Goal: Task Accomplishment & Management: Manage account settings

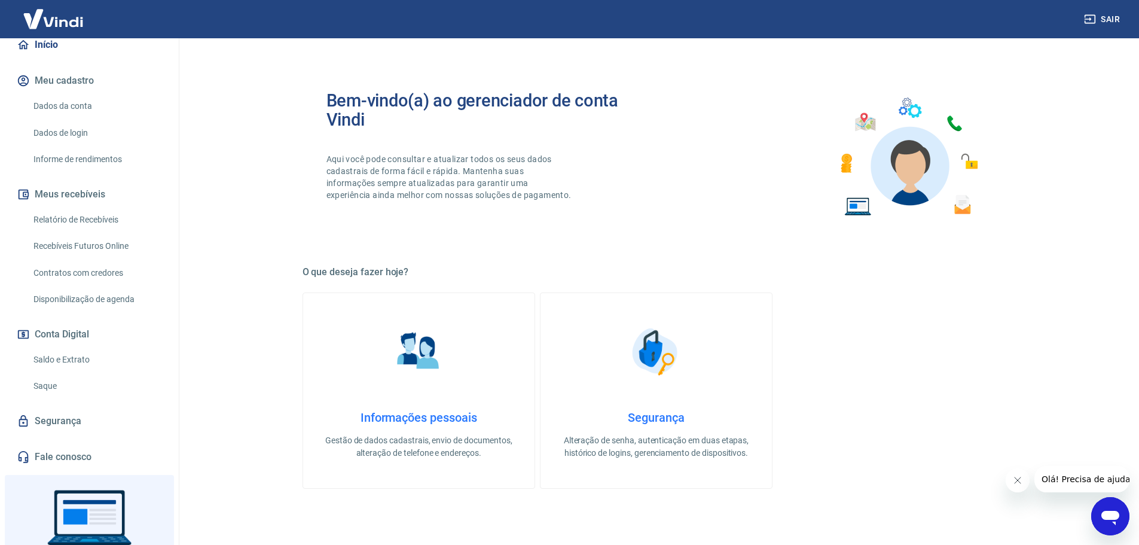
scroll to position [120, 0]
click at [83, 358] on link "Saldo e Extrato" at bounding box center [97, 358] width 136 height 25
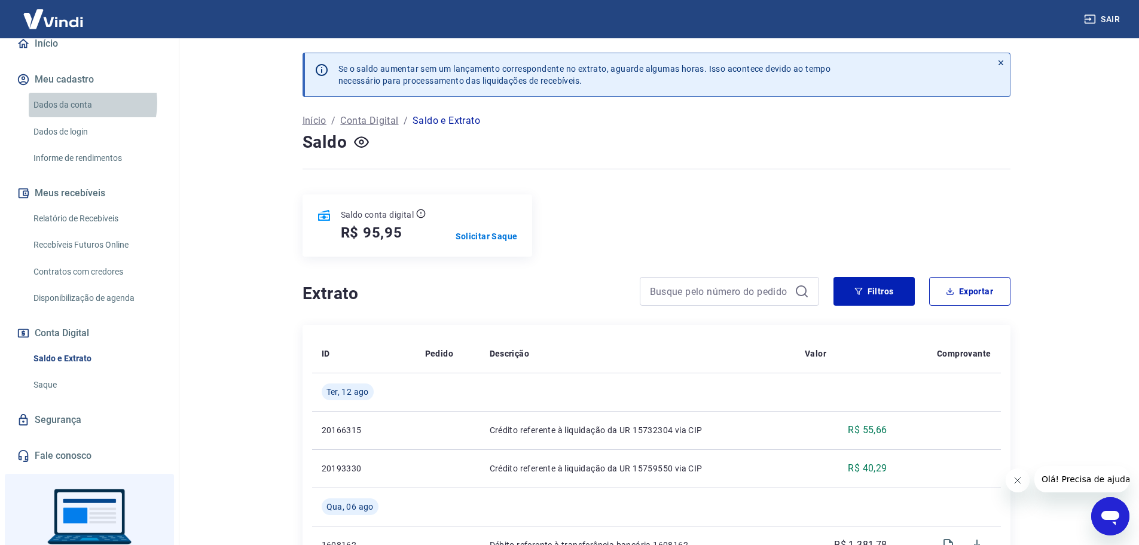
click at [75, 103] on link "Dados da conta" at bounding box center [97, 105] width 136 height 25
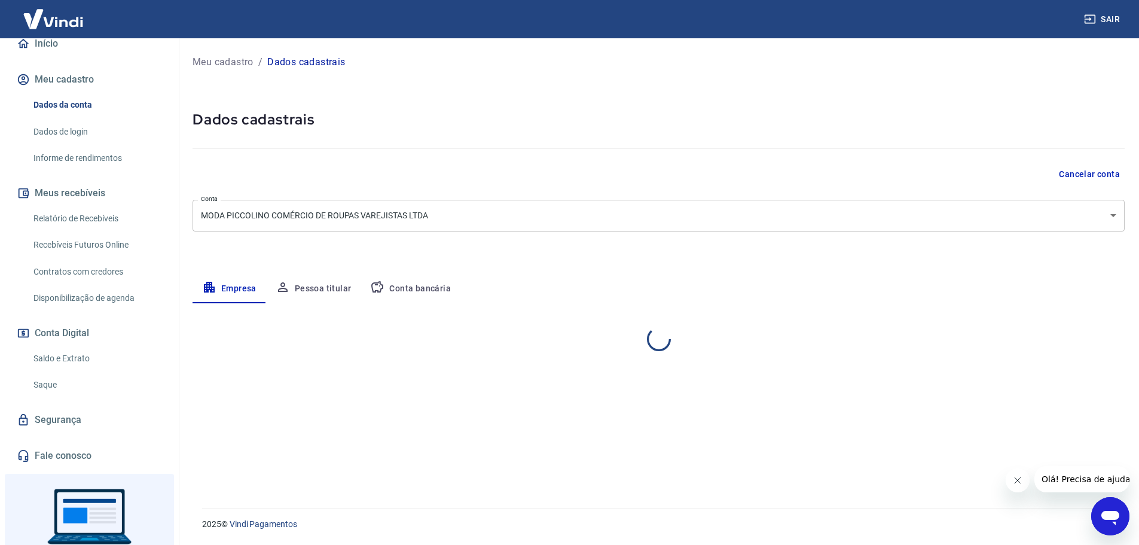
select select "SC"
select select "business"
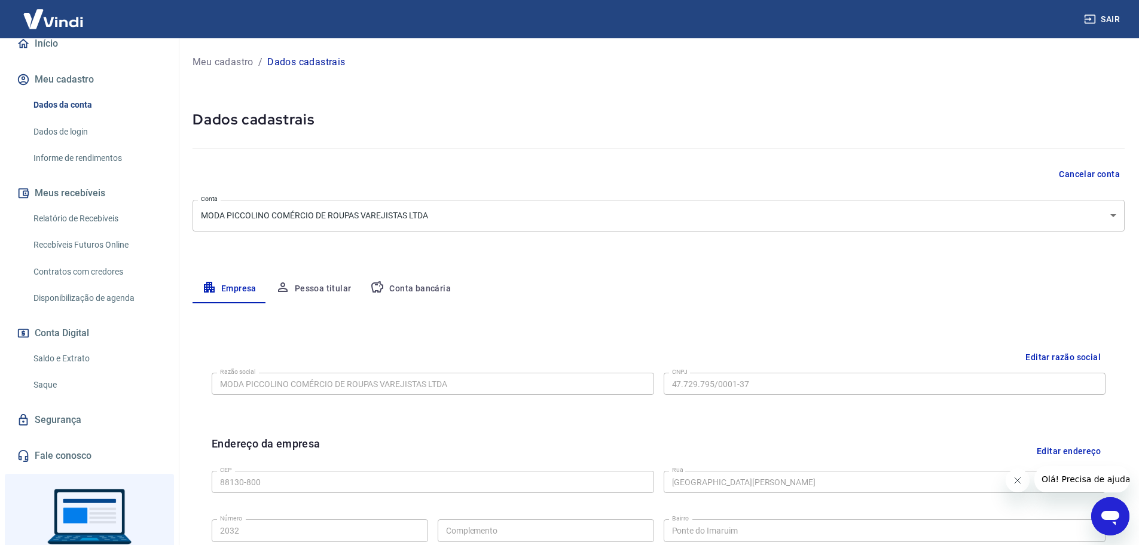
click at [416, 289] on button "Conta bancária" at bounding box center [411, 289] width 100 height 29
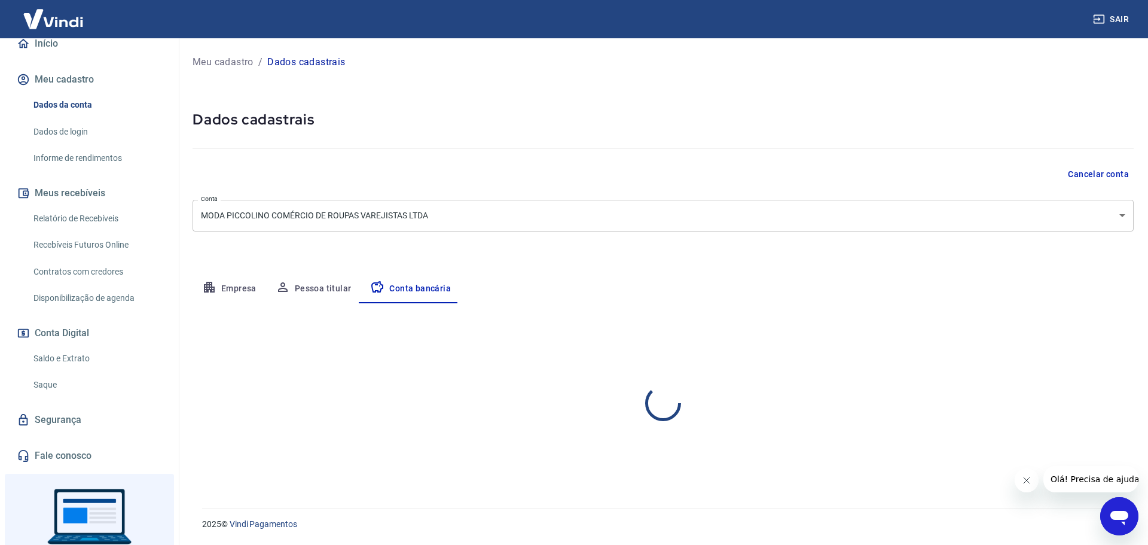
select select "1"
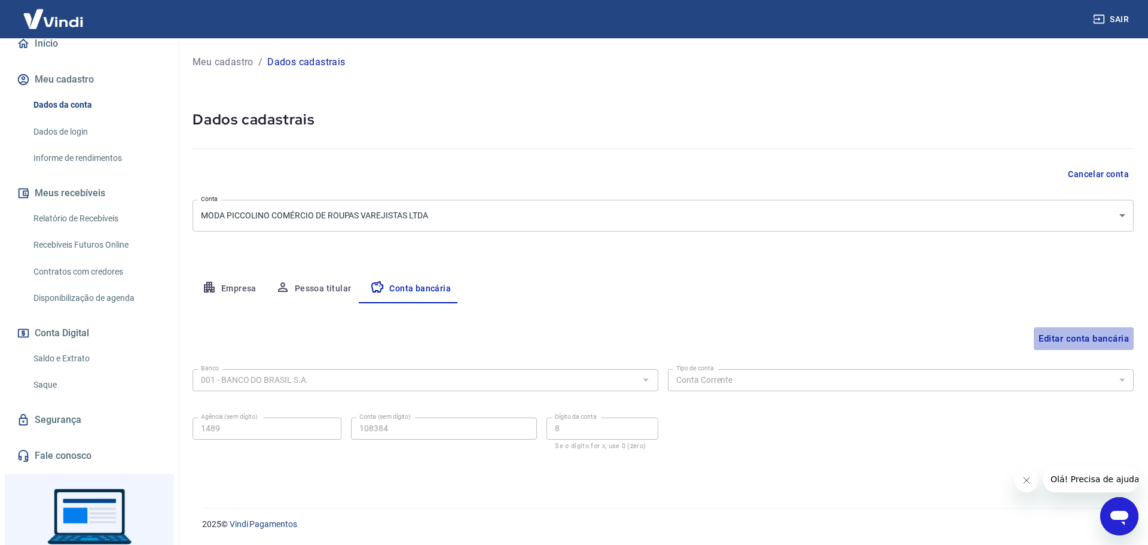
click at [1102, 340] on button "Editar conta bancária" at bounding box center [1084, 338] width 100 height 23
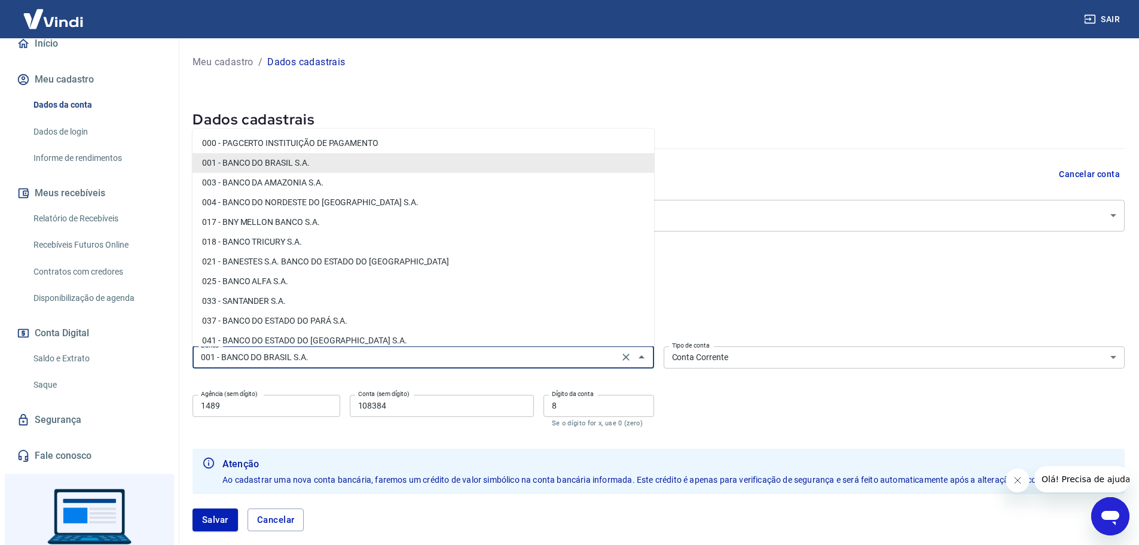
click at [550, 357] on input "001 - BANCO DO BRASIL S.A." at bounding box center [405, 357] width 419 height 15
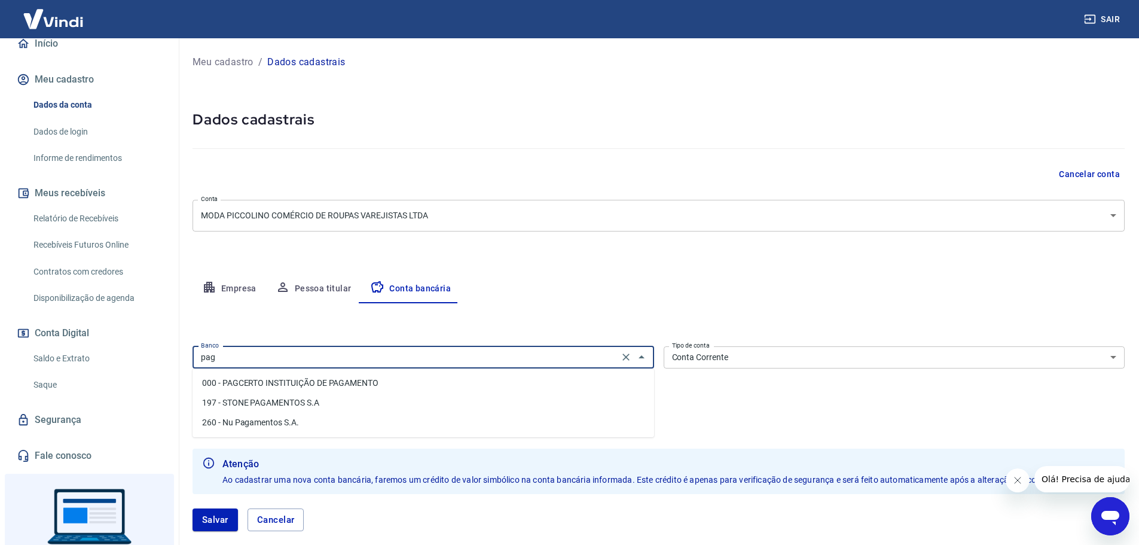
click at [263, 401] on li "197 - STONE PAGAMENTOS S.A" at bounding box center [424, 403] width 462 height 20
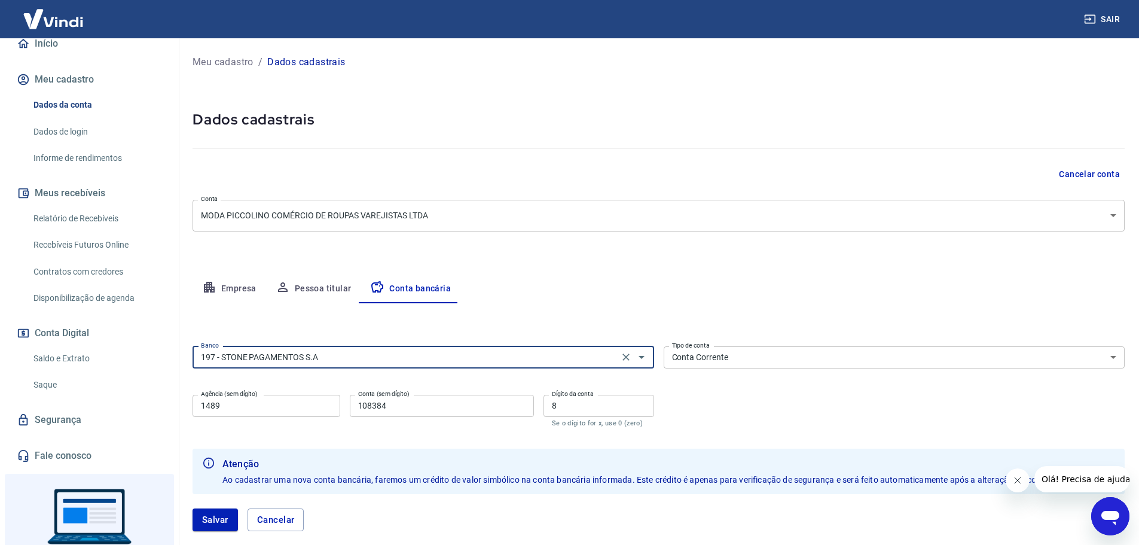
type input "197 - STONE PAGAMENTOS S.A"
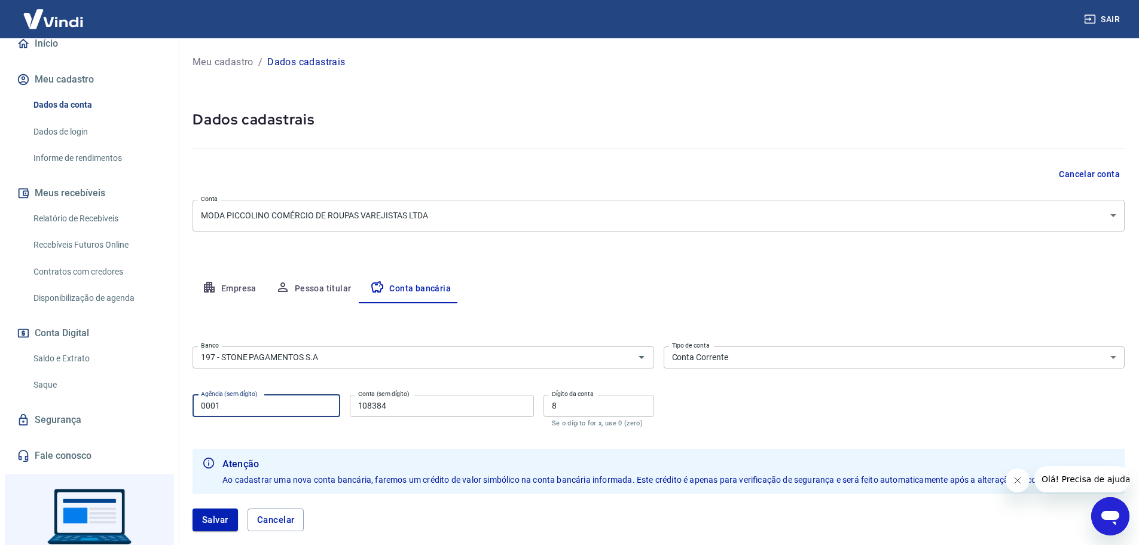
type input "0001"
type input "7646855"
type input "2"
click at [214, 525] on button "Salvar" at bounding box center [215, 519] width 45 height 23
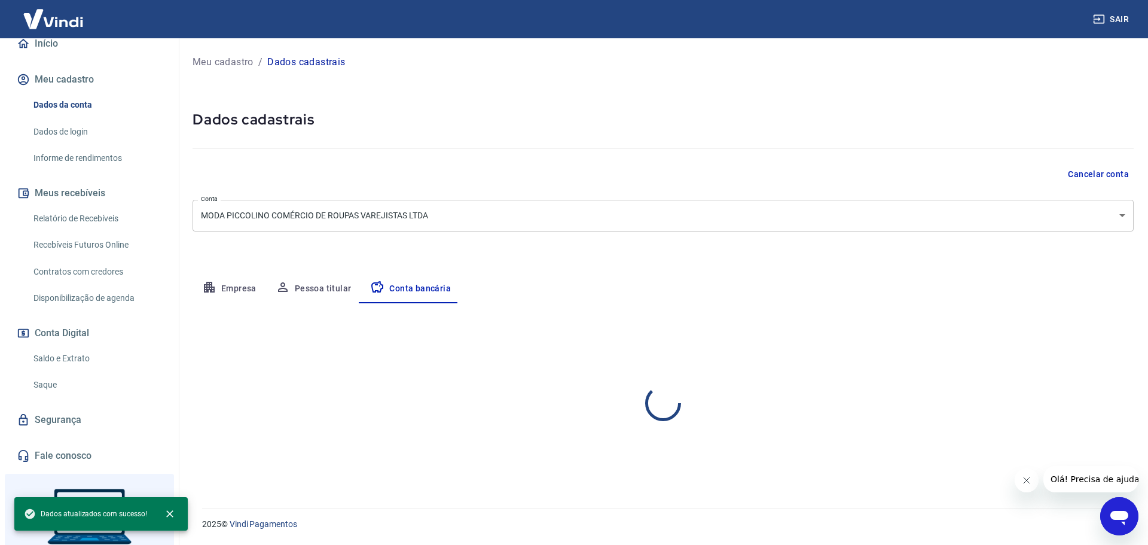
select select "1"
click at [80, 301] on link "Disponibilização de agenda" at bounding box center [97, 298] width 136 height 25
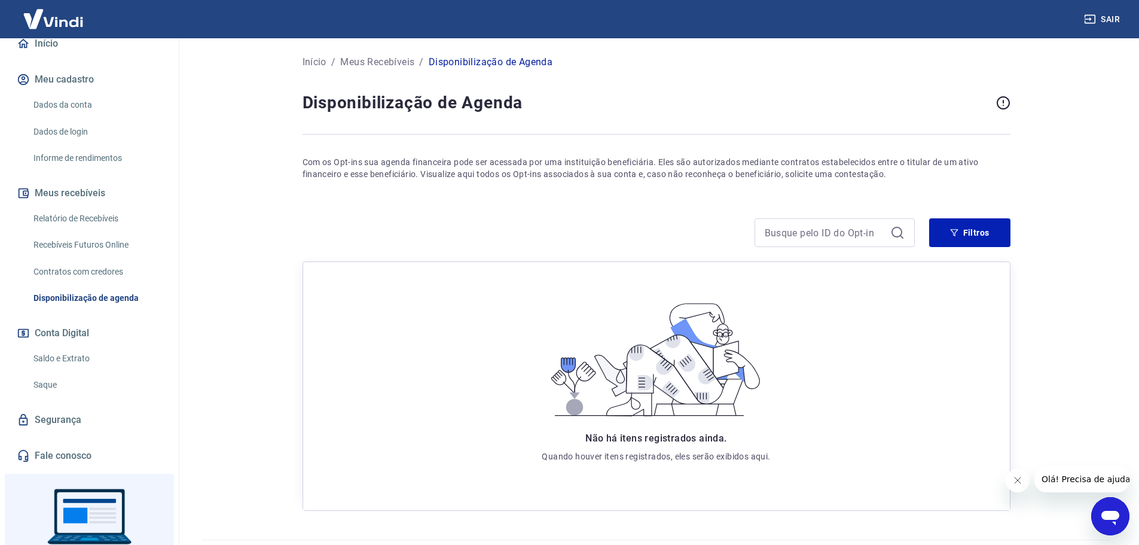
scroll to position [35, 0]
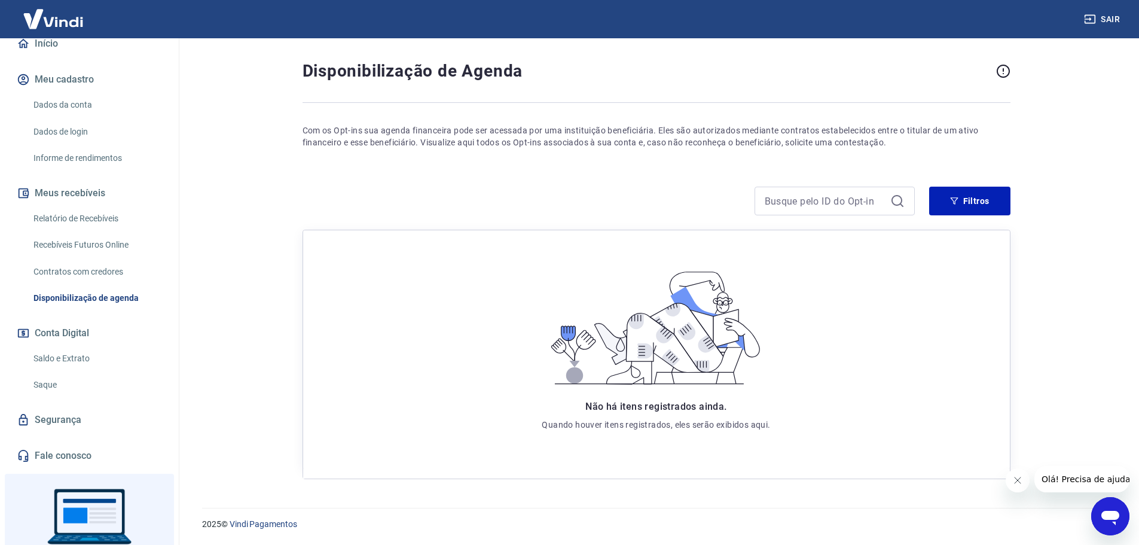
click at [100, 240] on link "Recebíveis Futuros Online" at bounding box center [97, 245] width 136 height 25
